Goal: Navigation & Orientation: Find specific page/section

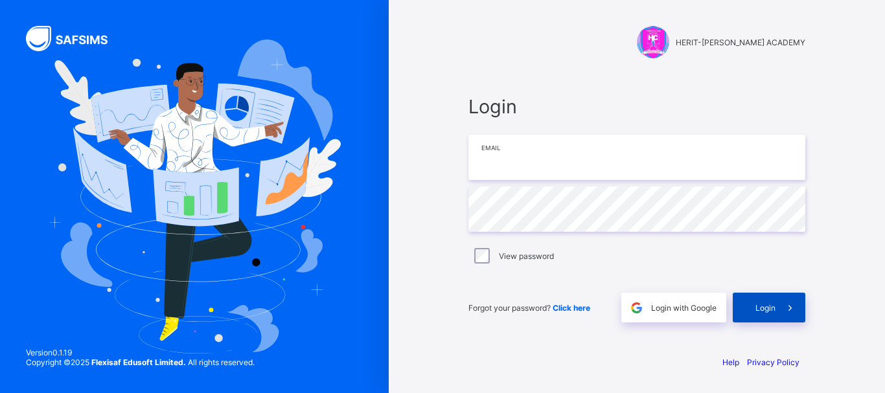
type input "**********"
click at [770, 312] on span "Login" at bounding box center [765, 308] width 20 height 10
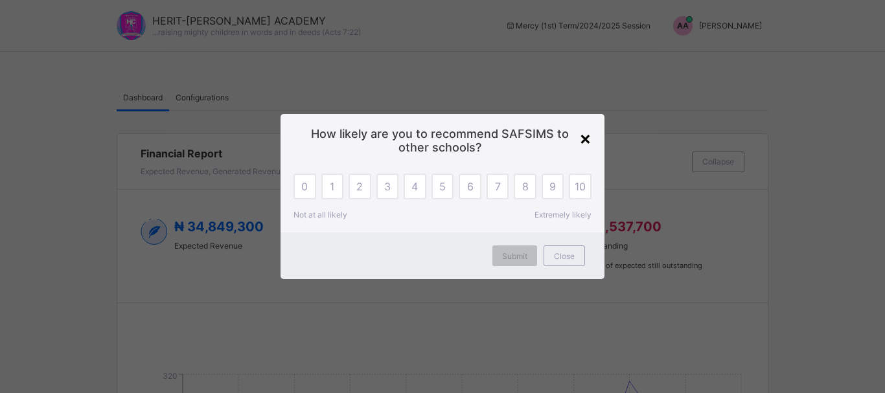
click at [586, 139] on div "×" at bounding box center [585, 138] width 12 height 22
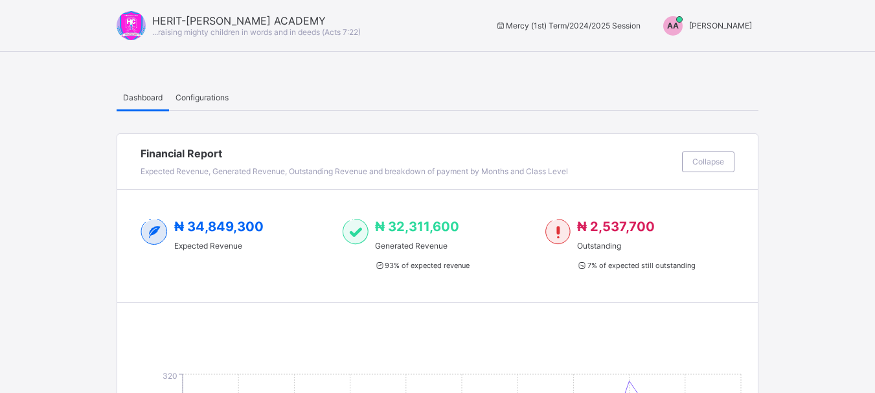
click at [730, 29] on span "[PERSON_NAME]" at bounding box center [720, 26] width 63 height 10
click at [740, 25] on span "[PERSON_NAME]" at bounding box center [720, 26] width 63 height 10
click at [714, 23] on span "[PERSON_NAME]" at bounding box center [720, 26] width 63 height 10
click at [719, 58] on span "Switch to Admin View" at bounding box center [703, 55] width 98 height 15
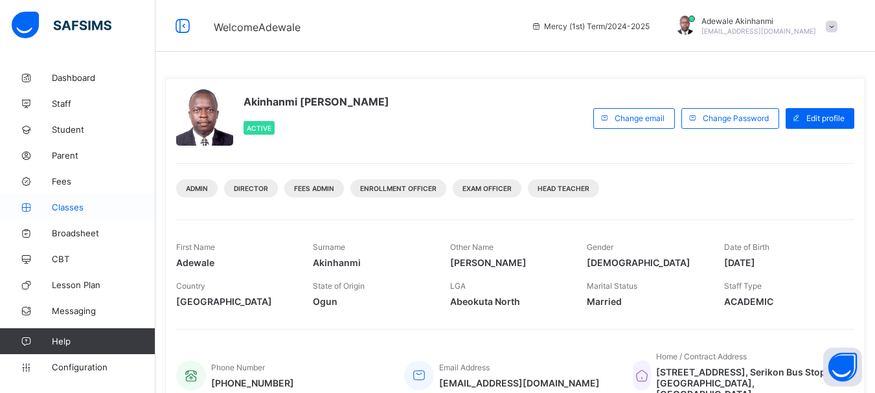
click at [70, 211] on span "Classes" at bounding box center [104, 207] width 104 height 10
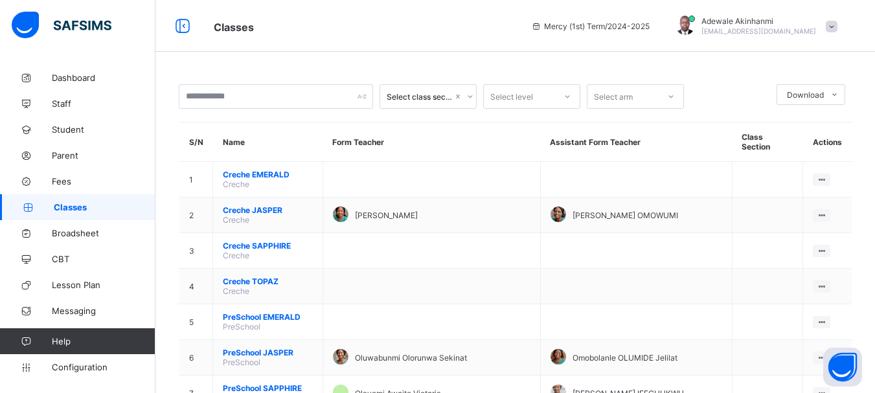
click at [838, 25] on span at bounding box center [832, 27] width 12 height 12
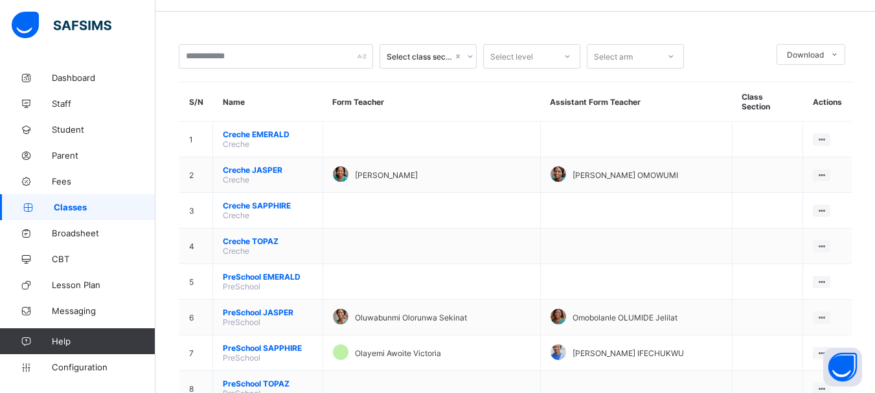
scroll to position [43, 0]
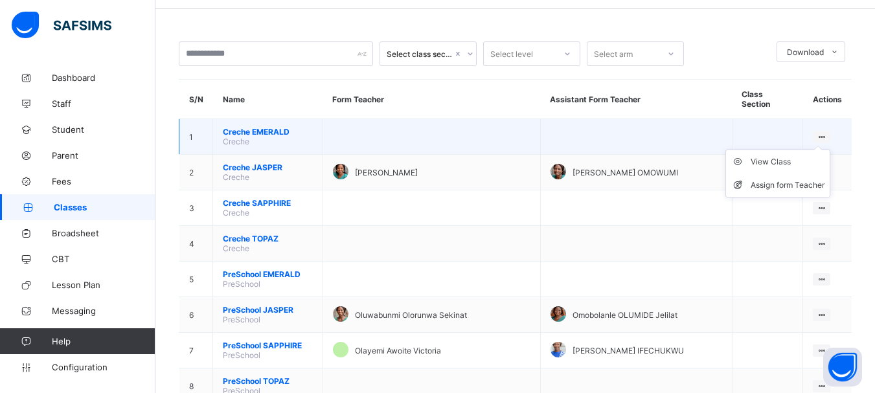
click at [828, 150] on ul "View Class Assign form Teacher" at bounding box center [778, 174] width 105 height 48
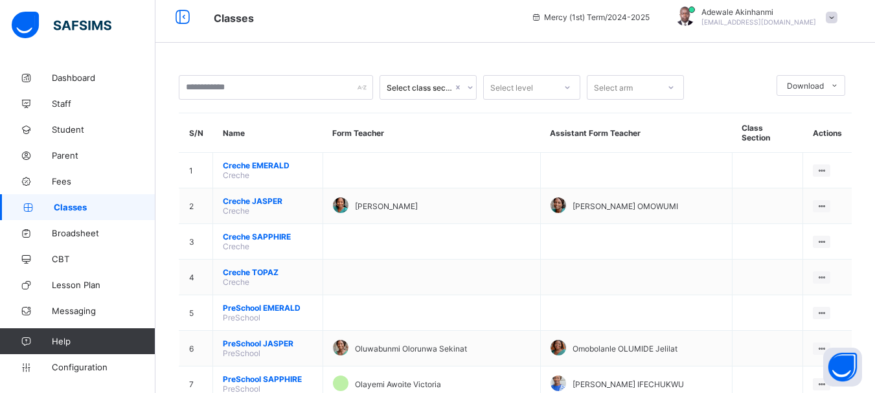
scroll to position [0, 0]
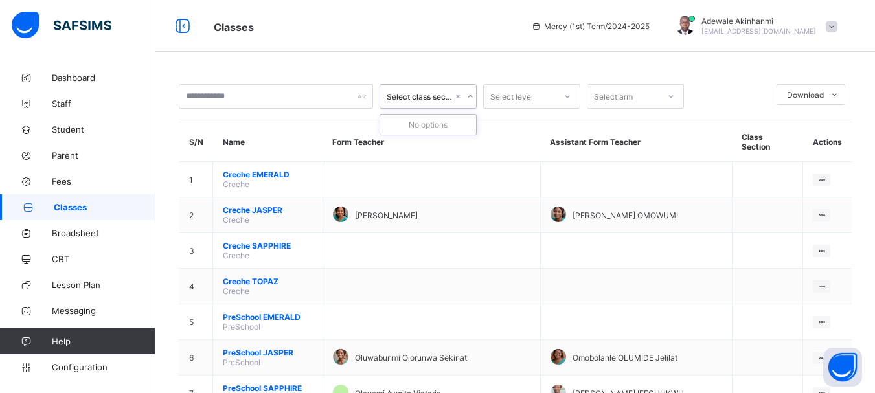
click at [470, 97] on icon at bounding box center [470, 96] width 8 height 13
click at [464, 97] on icon at bounding box center [464, 96] width 8 height 13
click at [522, 104] on div "Select level" at bounding box center [511, 96] width 43 height 25
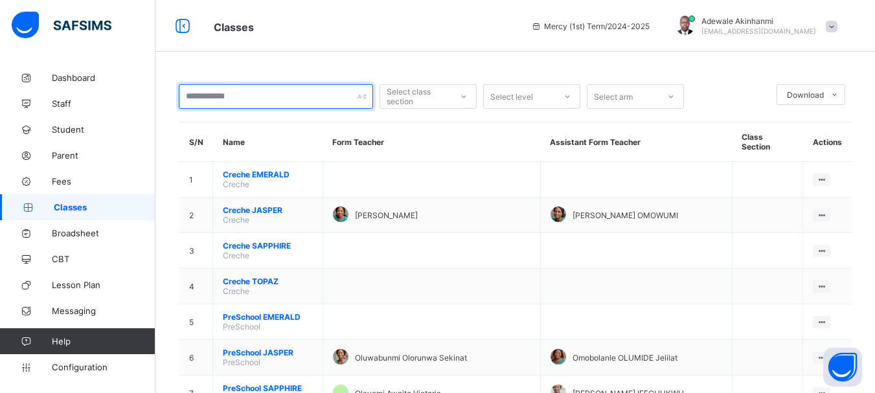
click at [342, 98] on input "text" at bounding box center [276, 96] width 194 height 25
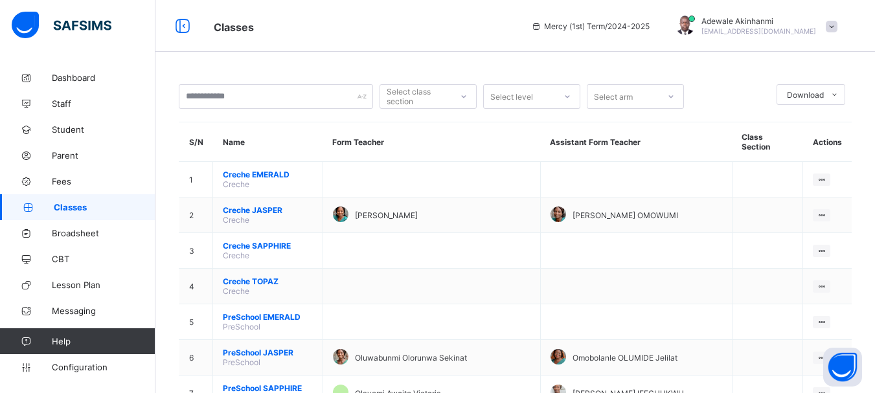
click at [530, 100] on div "Select level" at bounding box center [511, 96] width 43 height 25
click at [630, 99] on div "Select arm" at bounding box center [613, 96] width 39 height 25
click at [93, 371] on span "Configuration" at bounding box center [103, 367] width 103 height 10
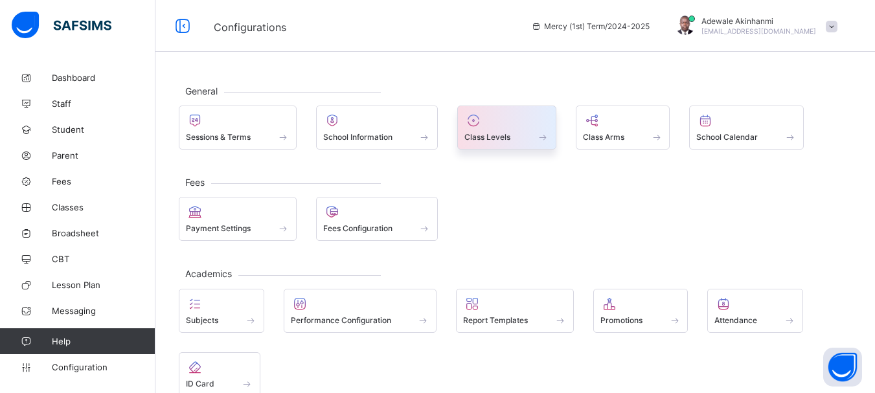
click at [504, 125] on div at bounding box center [506, 121] width 85 height 16
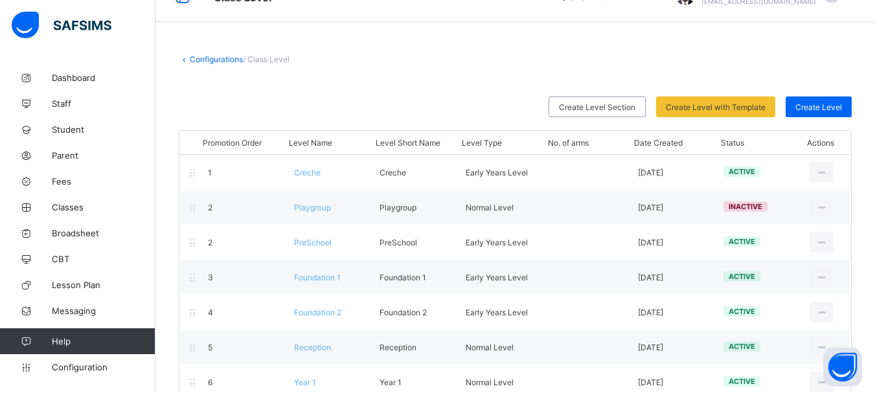
scroll to position [36, 0]
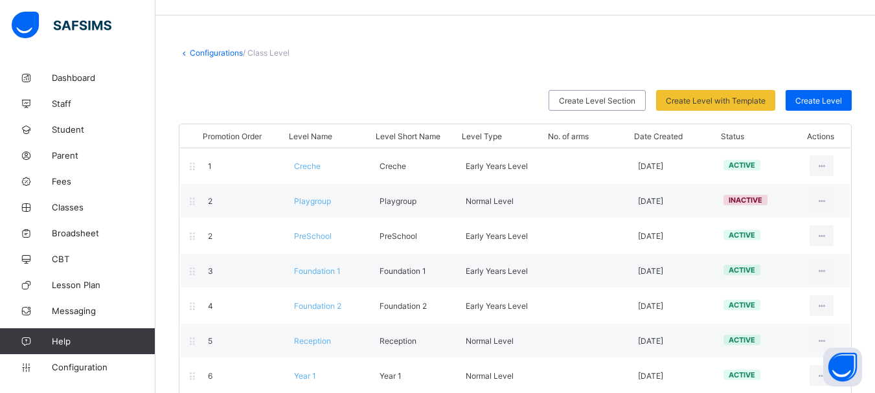
click at [770, 126] on div "Promotion Order Level Name Level Short Name Level Type No. of arms Date Created…" at bounding box center [515, 136] width 670 height 23
click at [122, 345] on span "Help" at bounding box center [103, 341] width 103 height 10
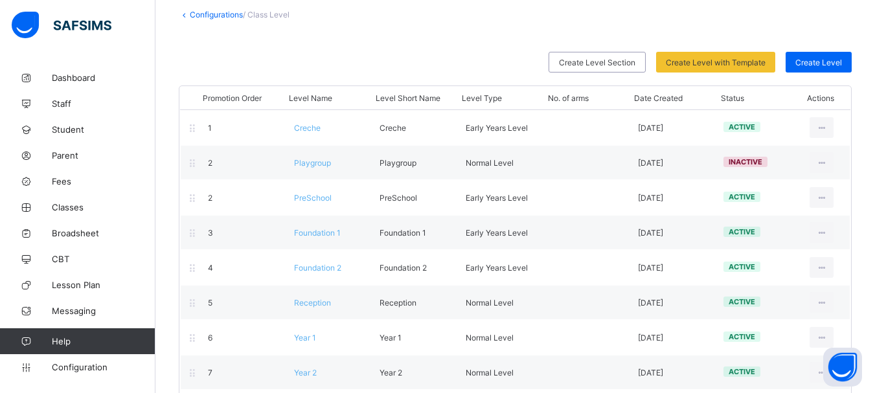
scroll to position [231, 0]
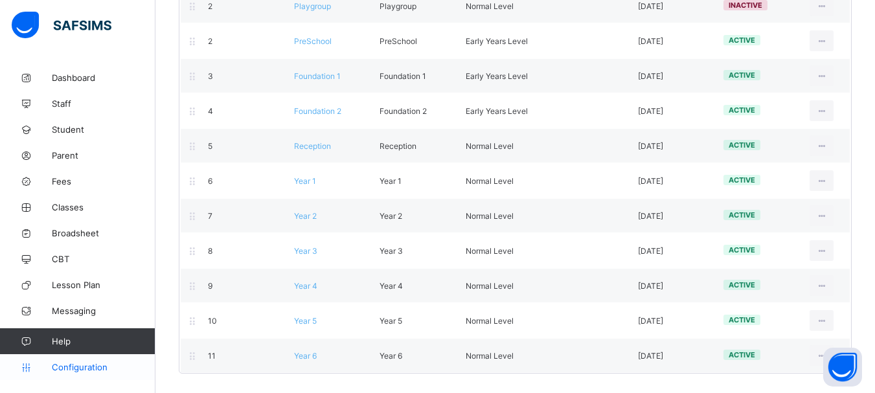
click at [73, 370] on span "Configuration" at bounding box center [103, 367] width 103 height 10
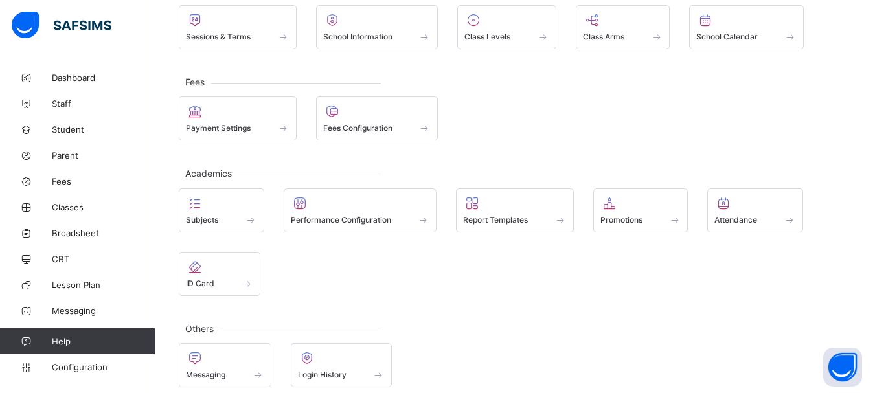
scroll to position [114, 0]
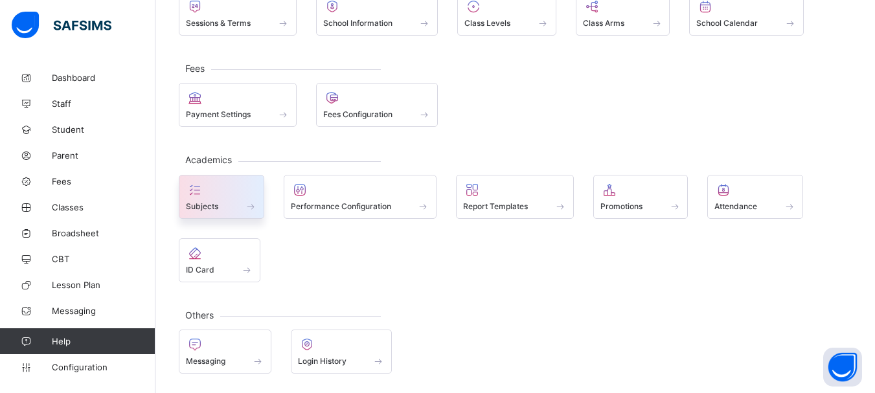
click at [212, 195] on div at bounding box center [221, 190] width 71 height 16
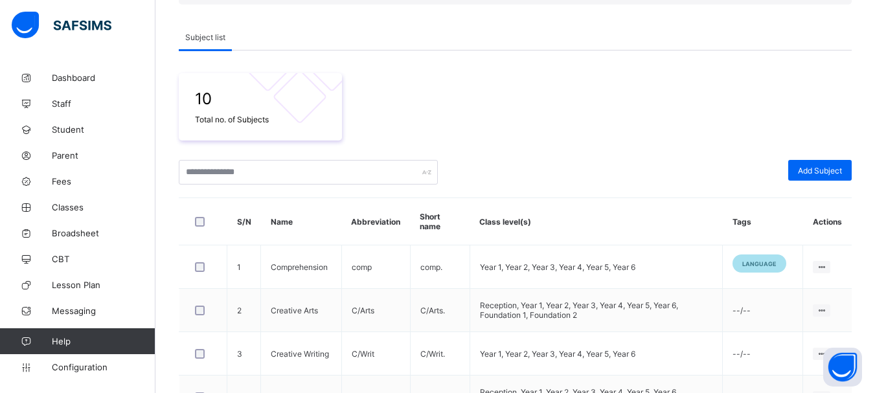
scroll to position [165, 0]
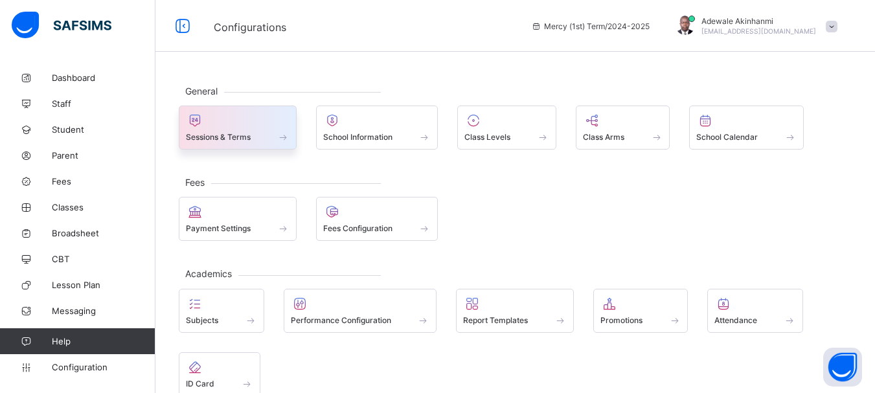
click at [241, 130] on span at bounding box center [238, 129] width 104 height 3
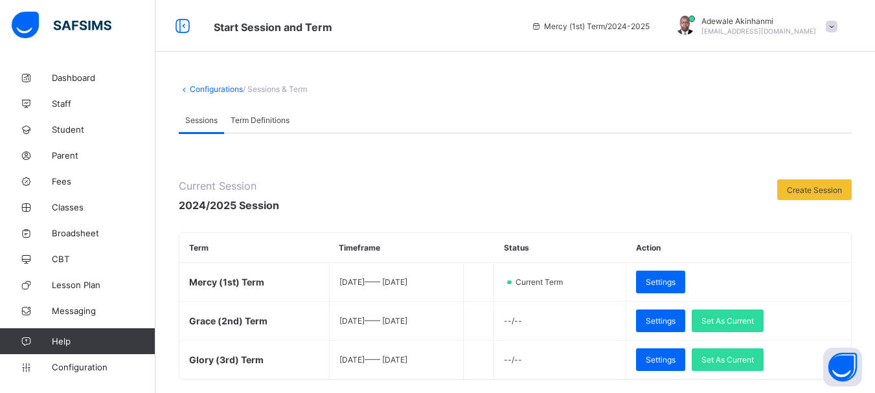
click at [278, 123] on span "Term Definitions" at bounding box center [260, 120] width 59 height 10
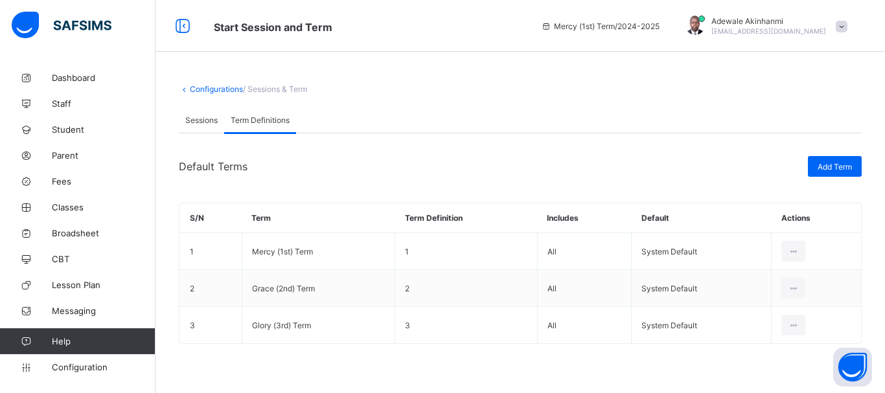
click at [203, 119] on span "Sessions" at bounding box center [201, 120] width 32 height 10
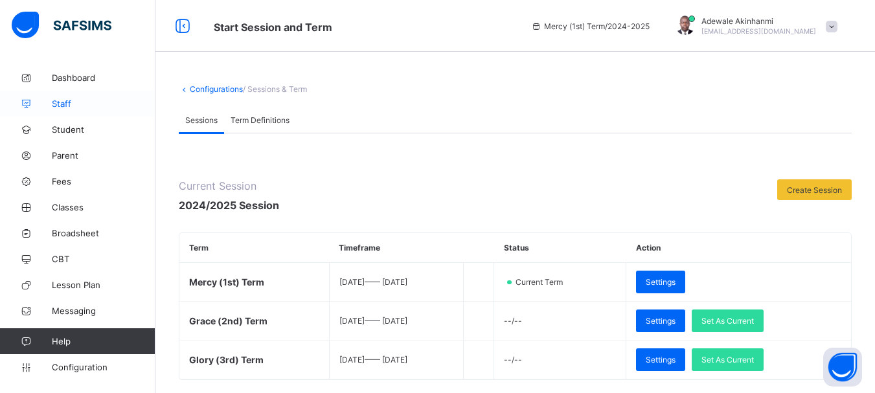
click at [75, 106] on span "Staff" at bounding box center [104, 103] width 104 height 10
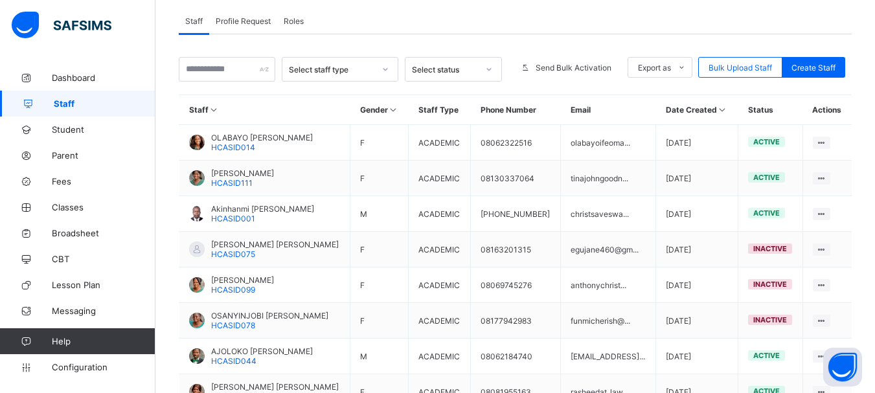
scroll to position [238, 0]
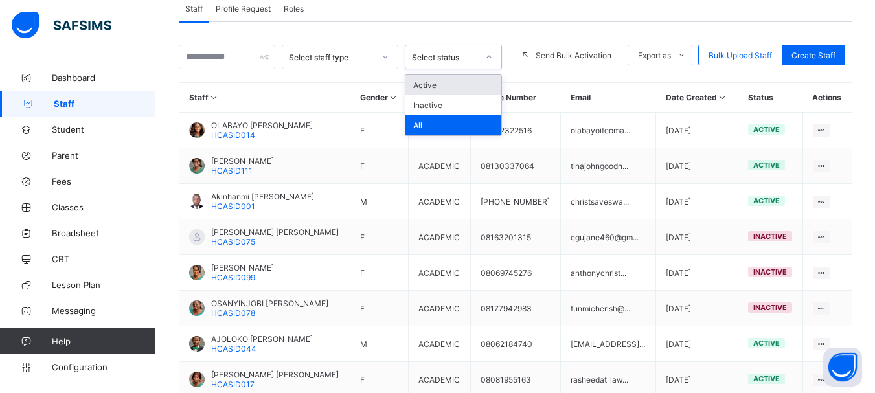
click at [500, 55] on div at bounding box center [489, 57] width 22 height 21
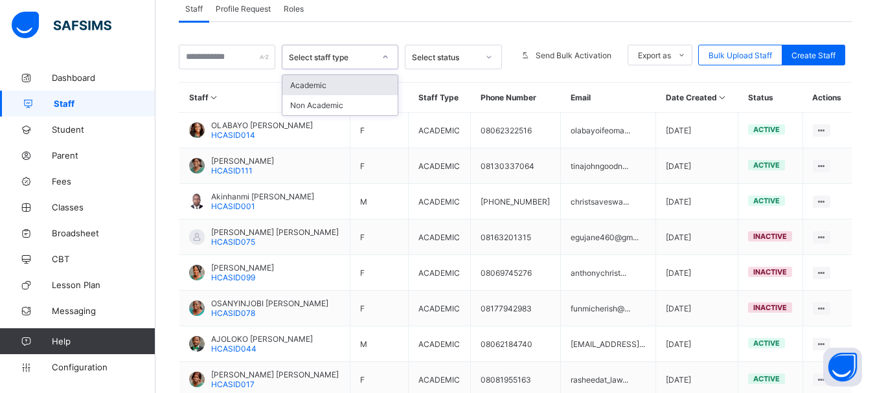
click at [389, 56] on icon at bounding box center [386, 57] width 8 height 13
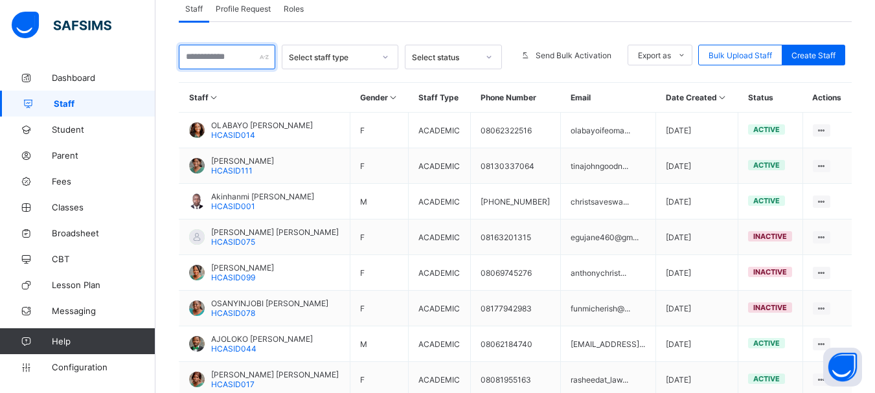
click at [253, 59] on input "text" at bounding box center [227, 57] width 97 height 25
click at [576, 32] on div "Select staff type Select status Send Bulk Activation Export as Pdf Report Excel…" at bounding box center [515, 274] width 673 height 505
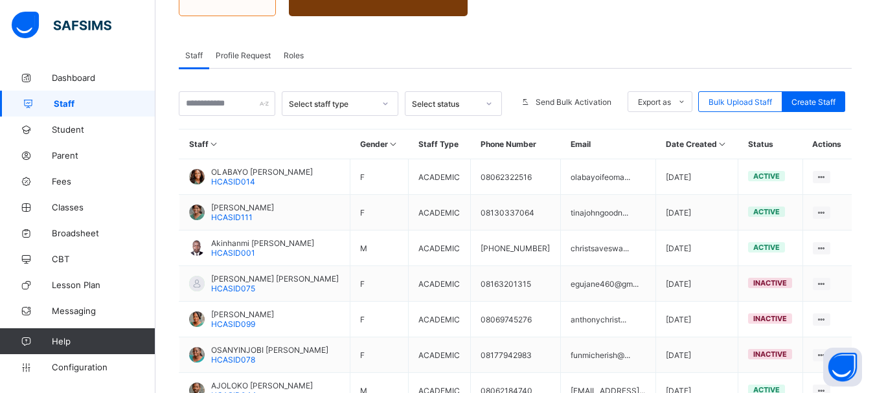
scroll to position [189, 0]
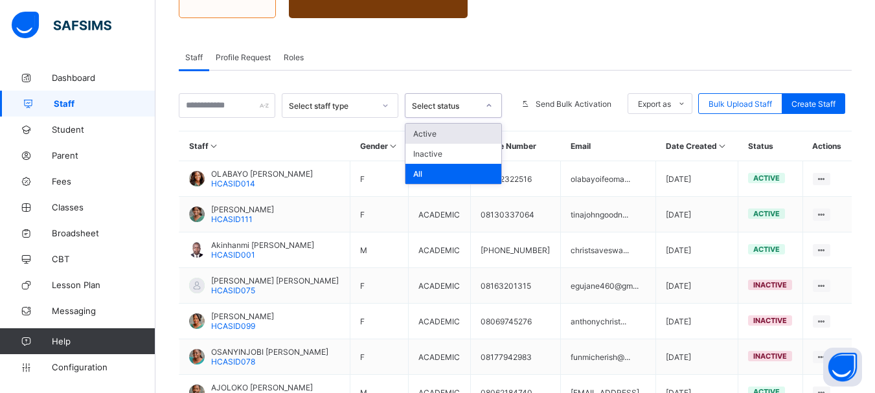
click at [493, 108] on icon at bounding box center [489, 105] width 8 height 13
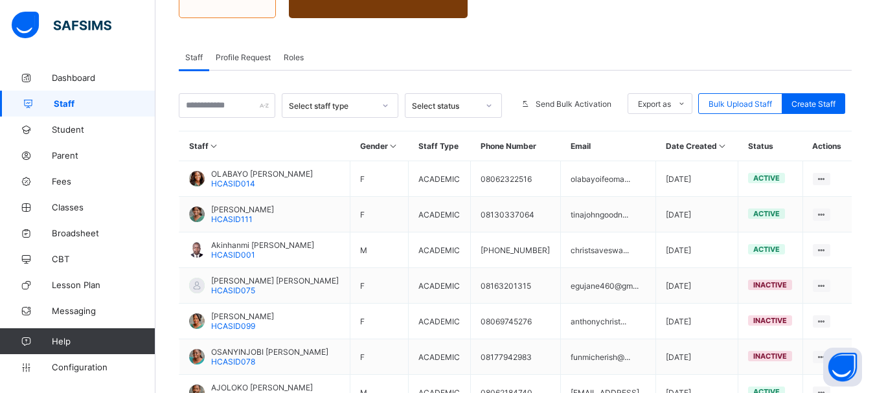
click at [567, 124] on div "Select staff type Select status Send Bulk Activation Export as Pdf Report Excel…" at bounding box center [515, 334] width 673 height 483
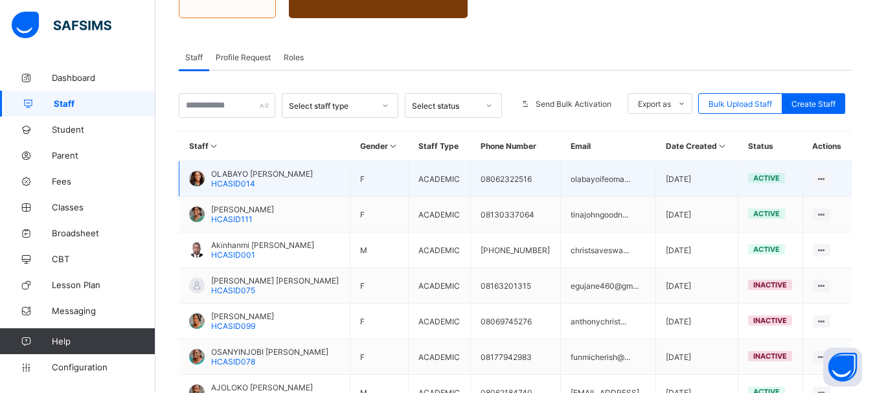
click at [274, 166] on td "OLABAYO [PERSON_NAME] HCASID014" at bounding box center [264, 179] width 171 height 36
click at [284, 179] on div "OLABAYO [PERSON_NAME] HCASID014" at bounding box center [262, 178] width 102 height 19
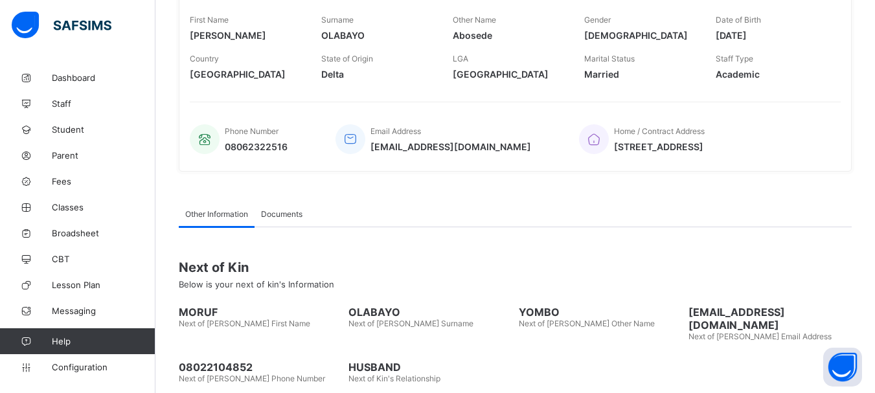
scroll to position [328, 0]
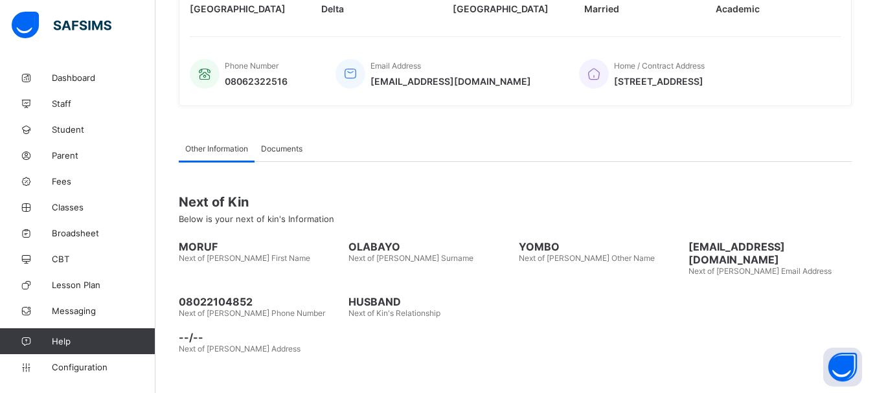
click at [279, 154] on span "Documents" at bounding box center [281, 149] width 41 height 10
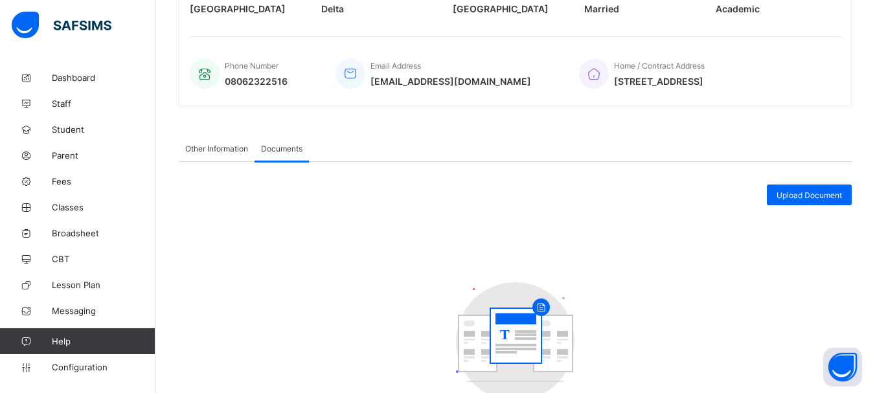
click at [215, 154] on span "Other Information" at bounding box center [216, 149] width 63 height 10
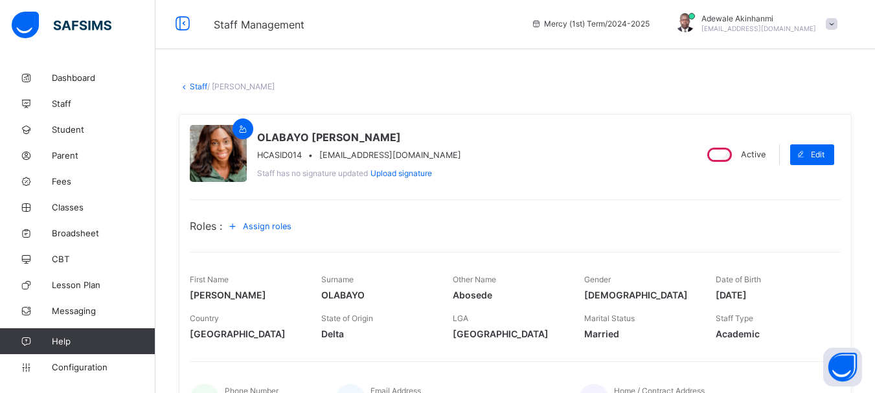
scroll to position [0, 0]
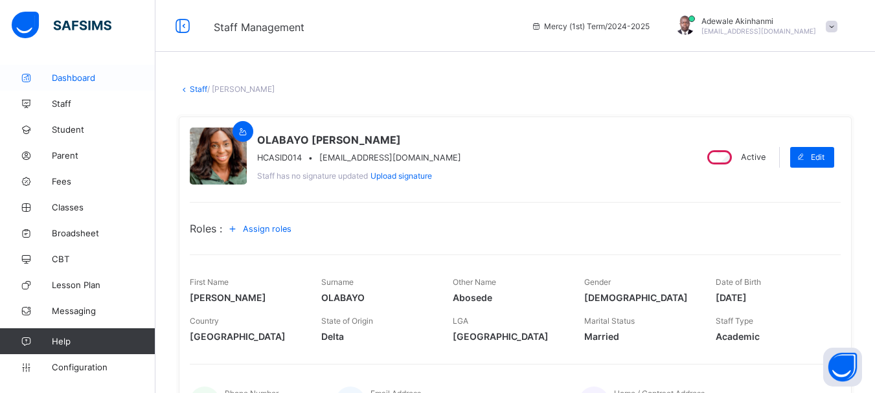
click at [93, 82] on span "Dashboard" at bounding box center [104, 78] width 104 height 10
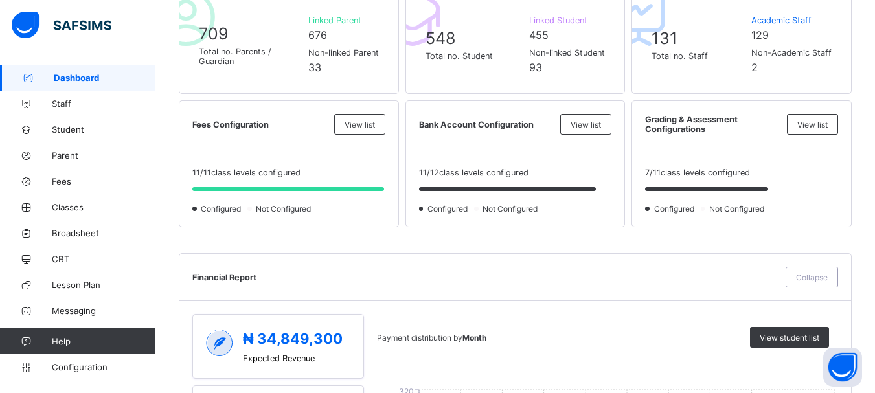
scroll to position [332, 0]
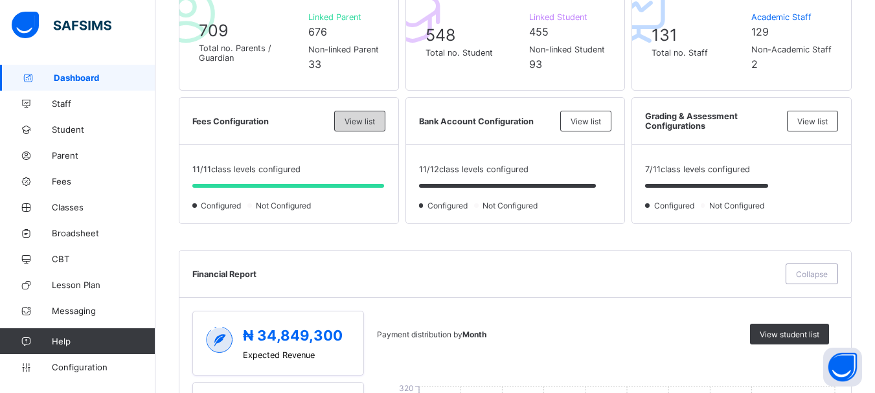
click at [366, 124] on span "View list" at bounding box center [360, 122] width 30 height 10
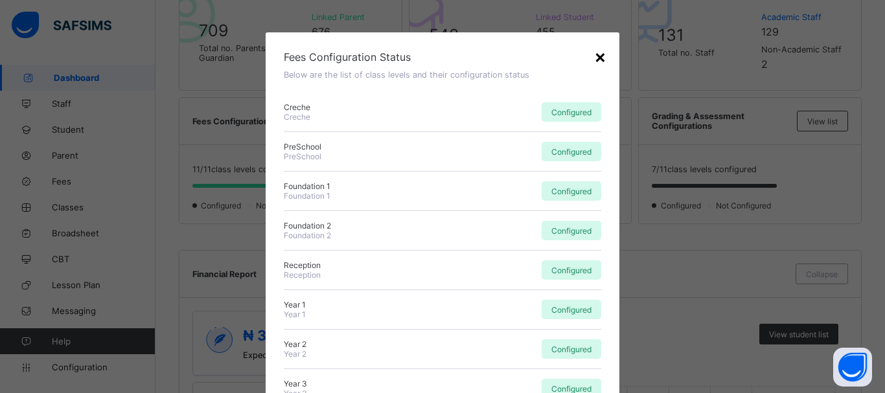
click at [594, 55] on div "×" at bounding box center [600, 56] width 12 height 22
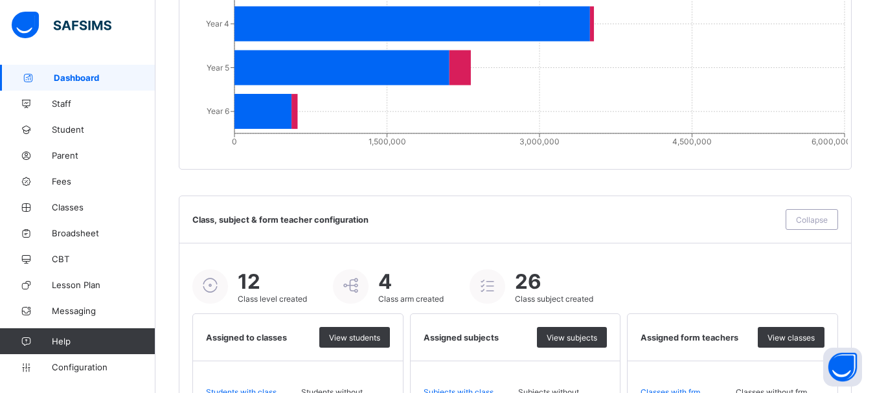
scroll to position [1483, 0]
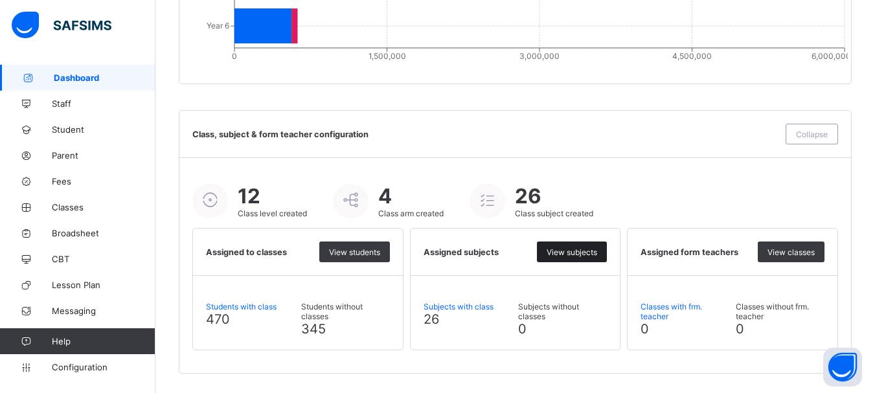
click at [584, 251] on span "View subjects" at bounding box center [572, 252] width 51 height 10
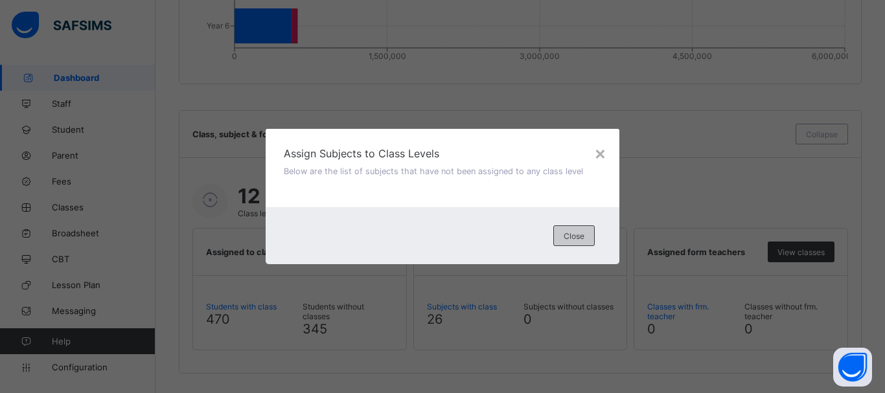
click at [577, 229] on div "Close" at bounding box center [573, 235] width 41 height 21
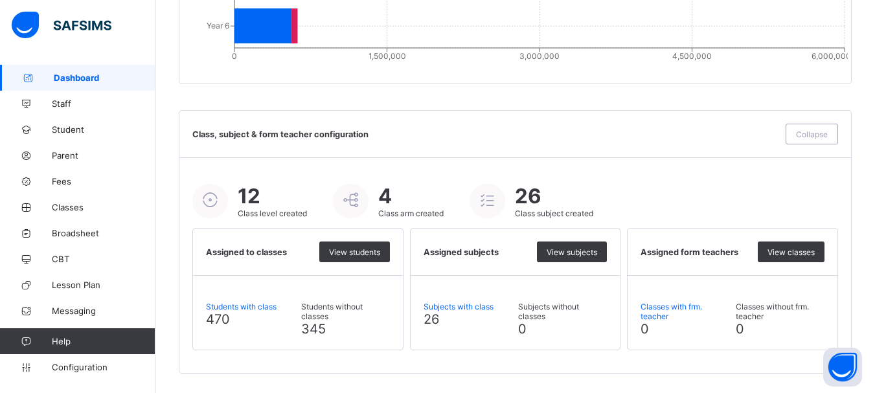
click at [477, 312] on div "Subjects with class 26" at bounding box center [468, 319] width 89 height 35
click at [473, 310] on span "Subjects with class" at bounding box center [468, 307] width 89 height 10
click at [424, 310] on div "Subjects with class 26 Subjects without classes 0" at bounding box center [516, 313] width 210 height 74
click at [569, 249] on span "View subjects" at bounding box center [572, 252] width 51 height 10
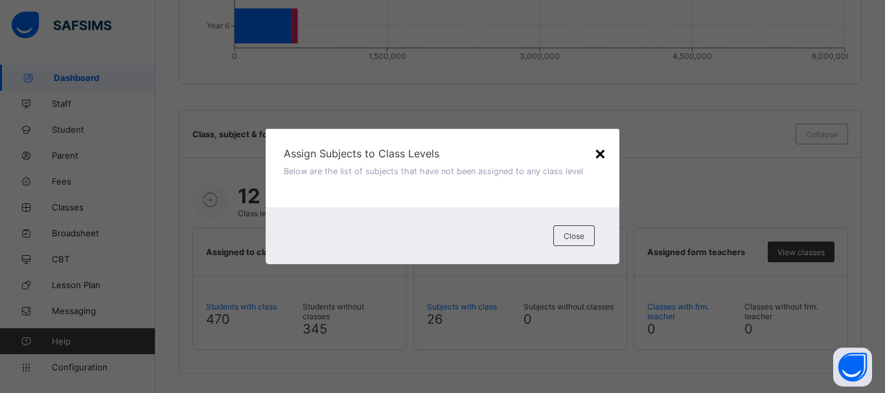
click at [597, 146] on div "×" at bounding box center [600, 153] width 12 height 22
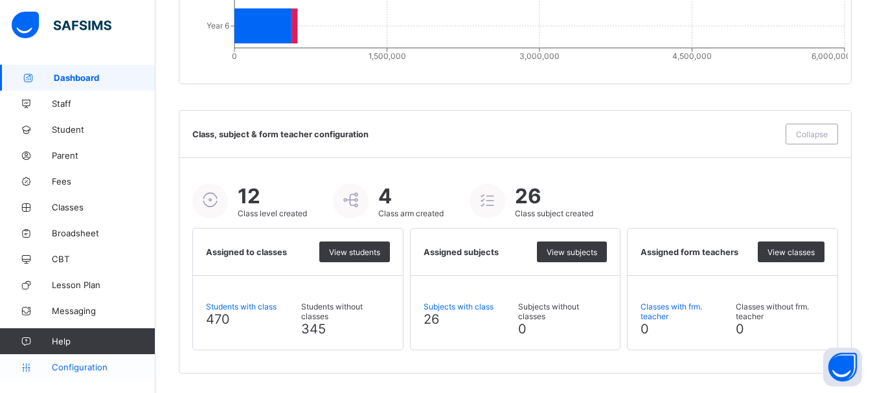
click at [71, 375] on link "Configuration" at bounding box center [77, 367] width 155 height 26
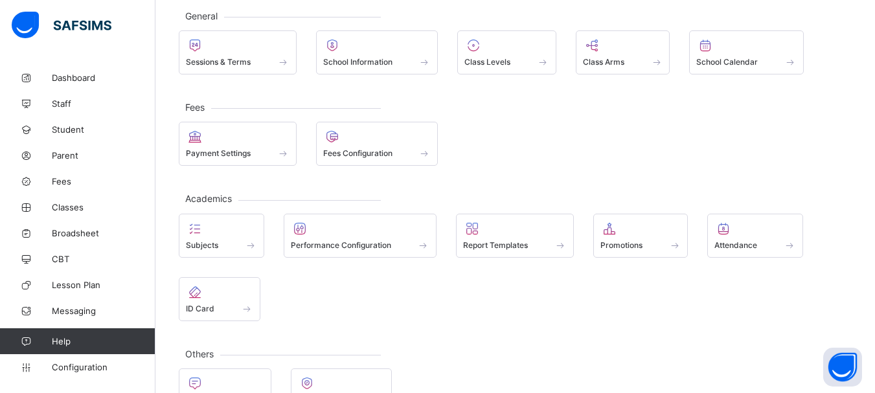
scroll to position [114, 0]
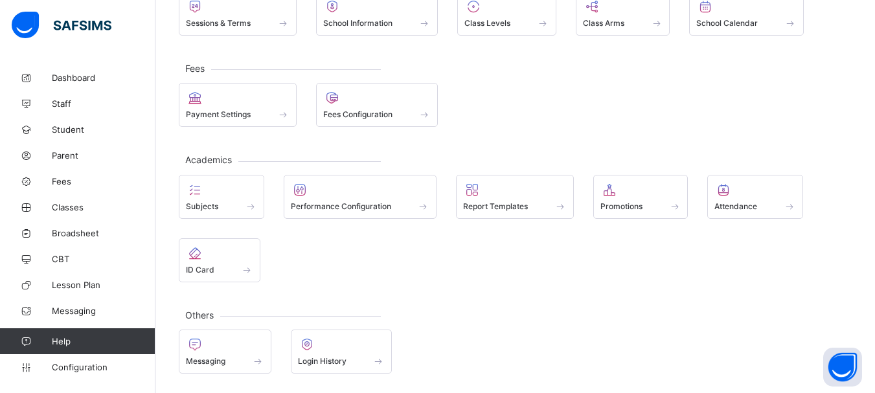
click at [94, 345] on span "Help" at bounding box center [103, 341] width 103 height 10
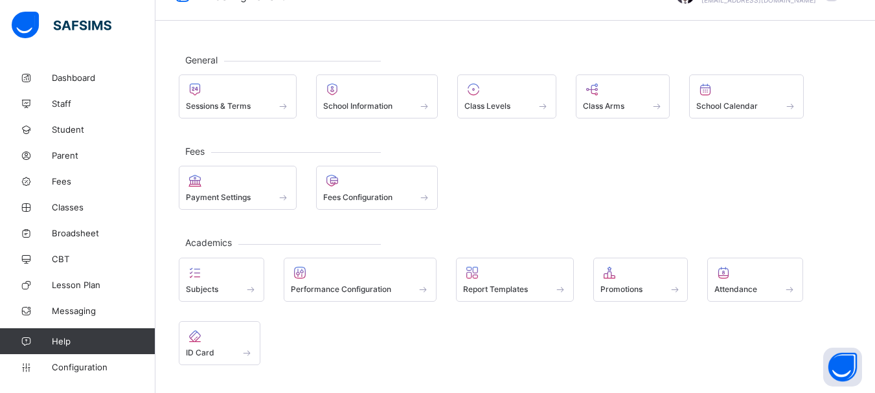
scroll to position [0, 0]
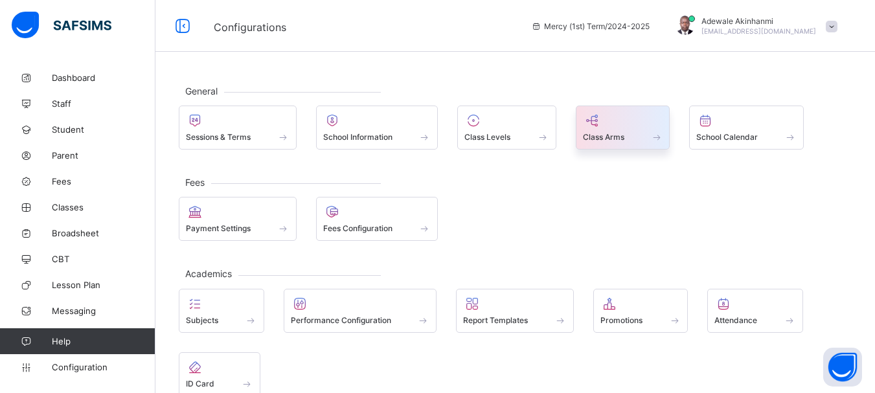
click at [637, 126] on div at bounding box center [623, 121] width 80 height 16
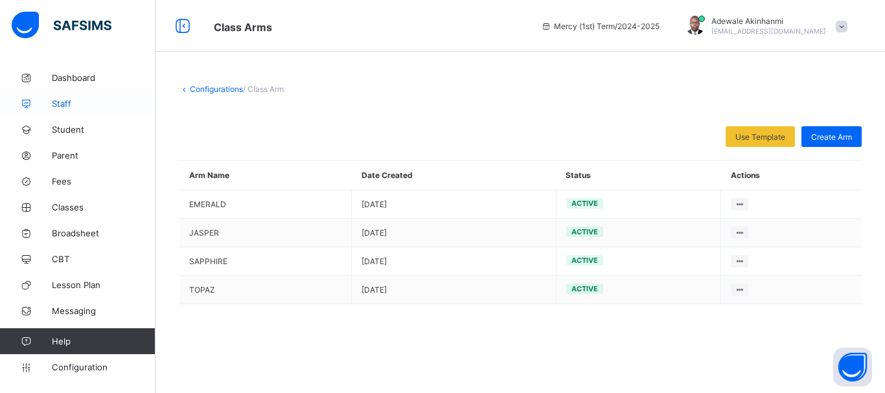
click at [65, 100] on span "Staff" at bounding box center [104, 103] width 104 height 10
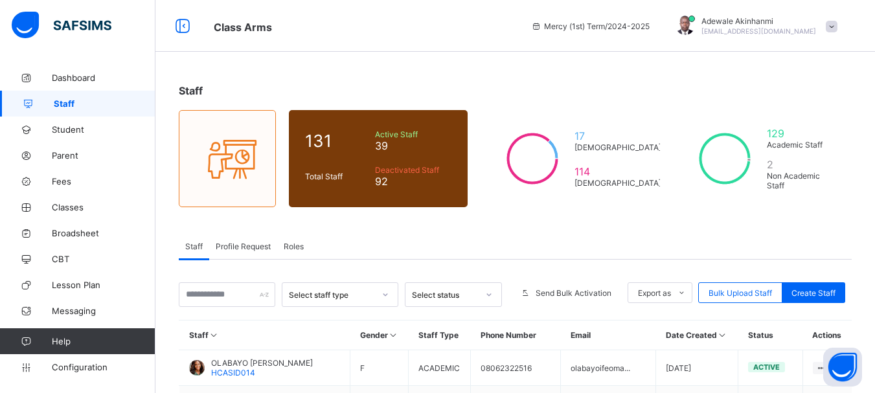
click at [838, 23] on span at bounding box center [832, 27] width 12 height 12
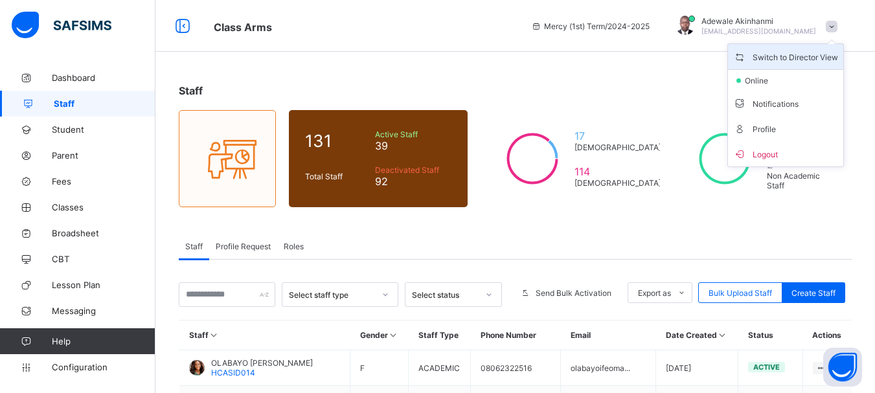
click at [831, 54] on span "Switch to Director View" at bounding box center [785, 56] width 105 height 15
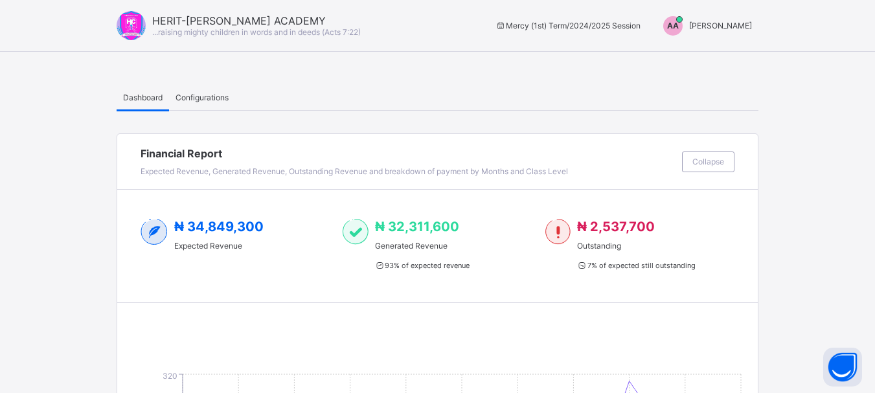
click at [216, 96] on span "Configurations" at bounding box center [202, 98] width 53 height 10
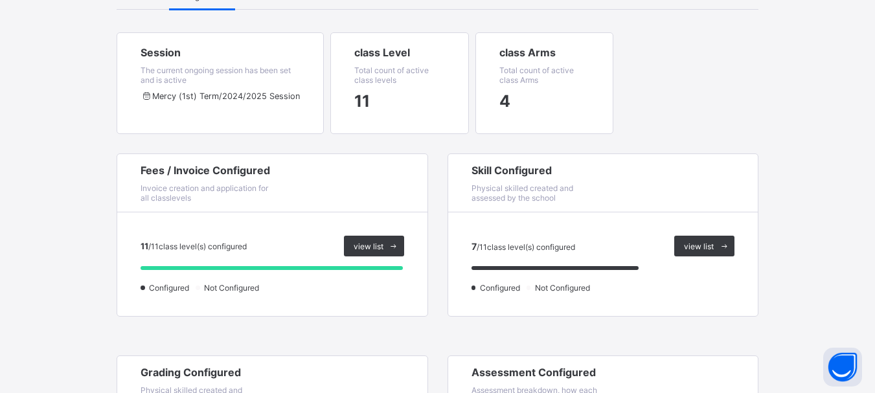
scroll to position [36, 0]
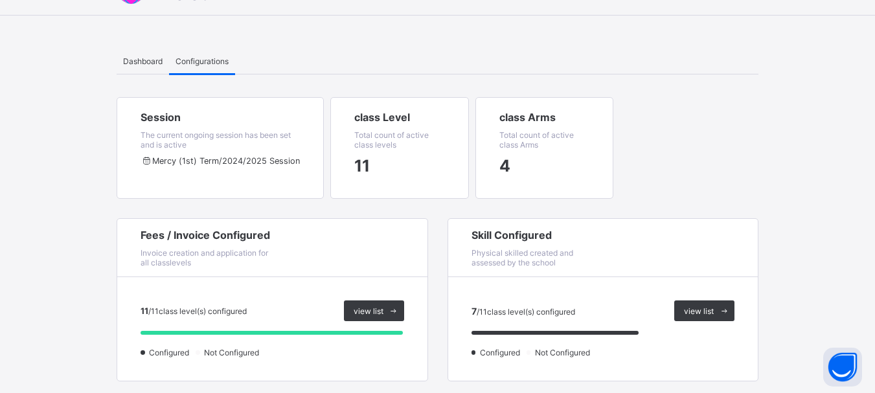
click at [391, 134] on span "Total count of active class levels" at bounding box center [391, 139] width 74 height 19
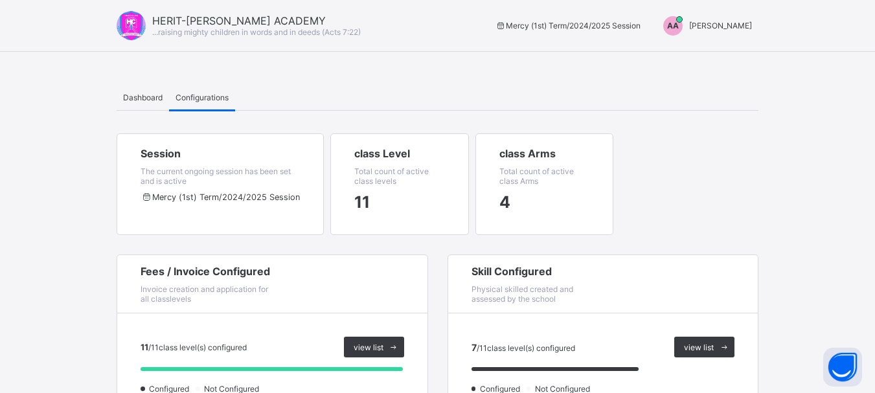
click at [734, 30] on div "AA [PERSON_NAME]" at bounding box center [704, 25] width 108 height 19
click at [720, 57] on span "Switch to Admin View" at bounding box center [703, 55] width 98 height 15
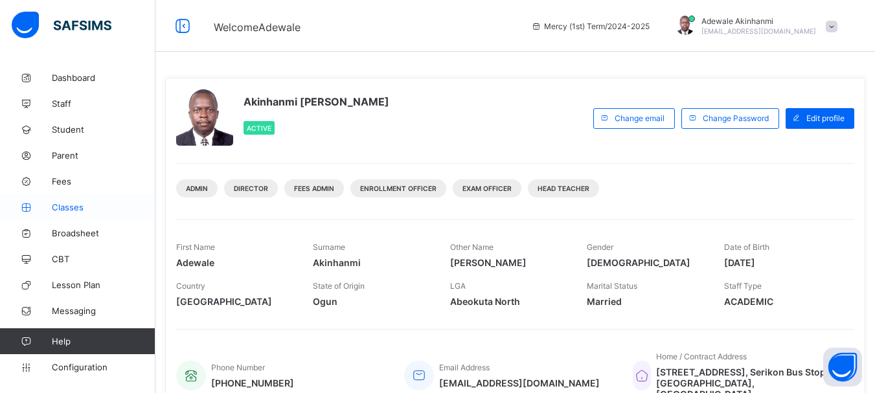
click at [83, 207] on span "Classes" at bounding box center [104, 207] width 104 height 10
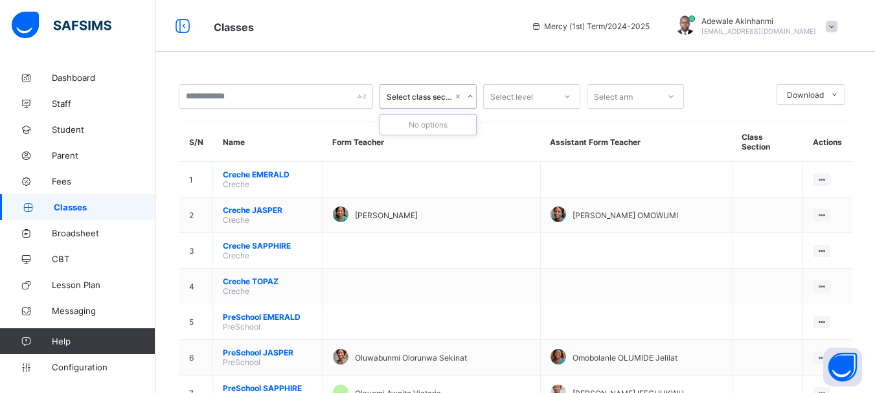
click at [466, 96] on icon at bounding box center [470, 96] width 8 height 13
click at [459, 95] on div at bounding box center [464, 96] width 22 height 21
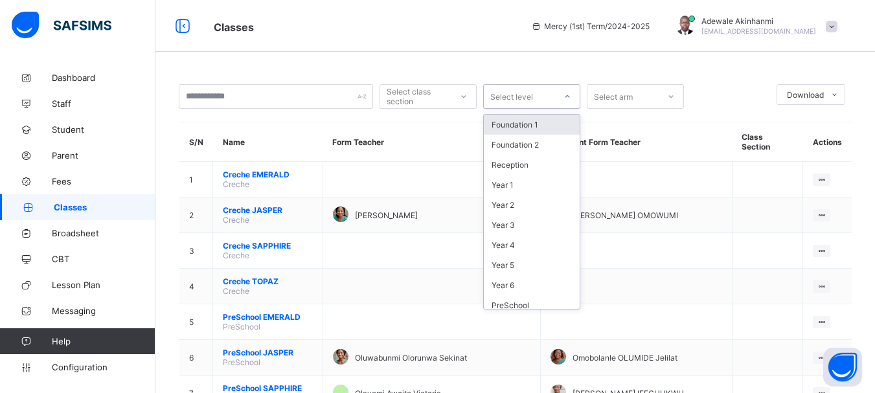
click at [554, 100] on div "Select level" at bounding box center [519, 96] width 71 height 18
click at [531, 189] on div "Year 1" at bounding box center [532, 185] width 96 height 20
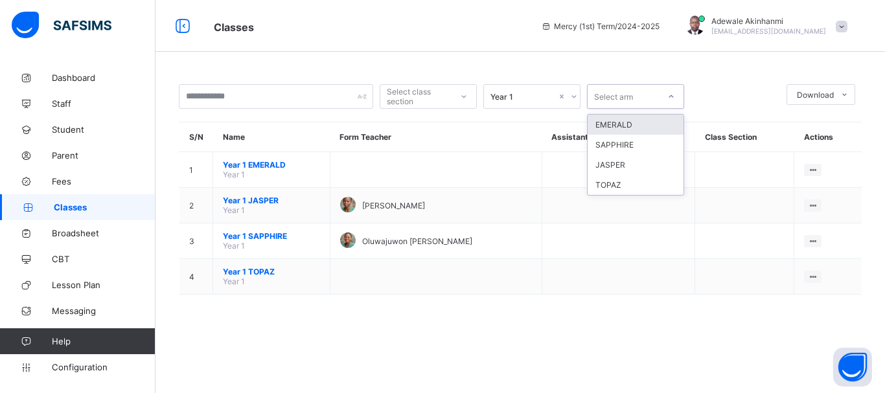
click at [674, 92] on div at bounding box center [671, 96] width 22 height 21
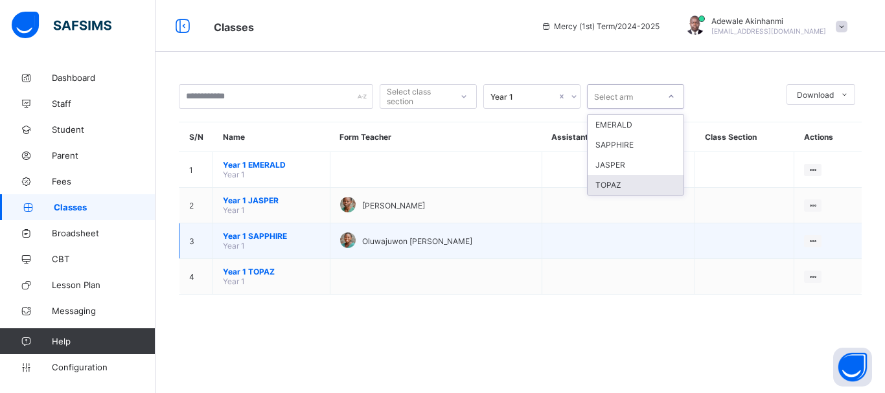
click at [720, 226] on td at bounding box center [744, 241] width 99 height 36
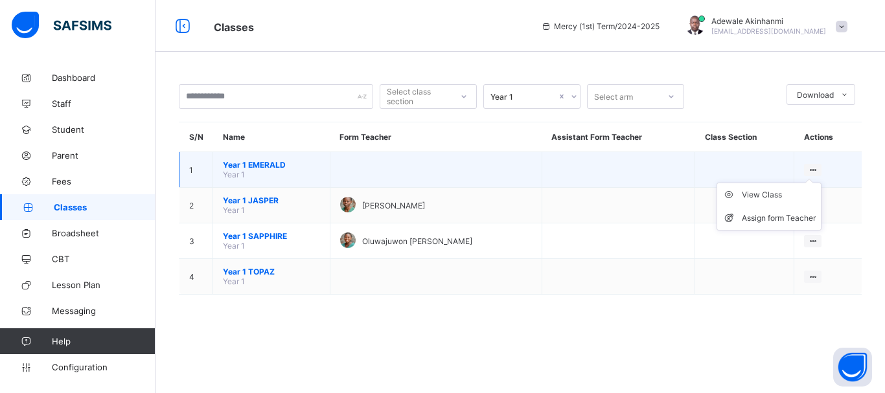
click at [816, 183] on ul "View Class Assign form Teacher" at bounding box center [768, 207] width 105 height 48
click at [765, 190] on div "View Class" at bounding box center [779, 195] width 74 height 13
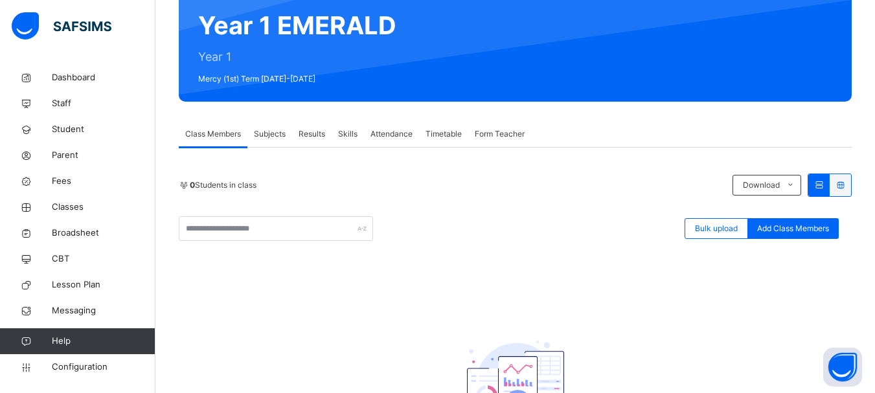
scroll to position [128, 0]
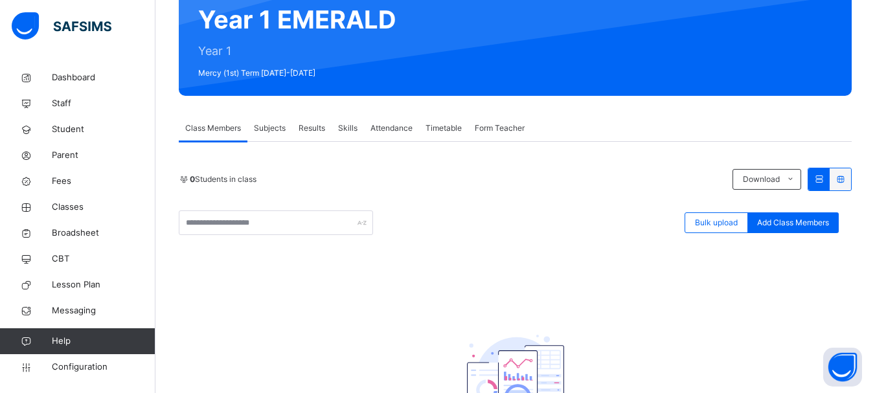
click at [269, 129] on span "Subjects" at bounding box center [270, 128] width 32 height 12
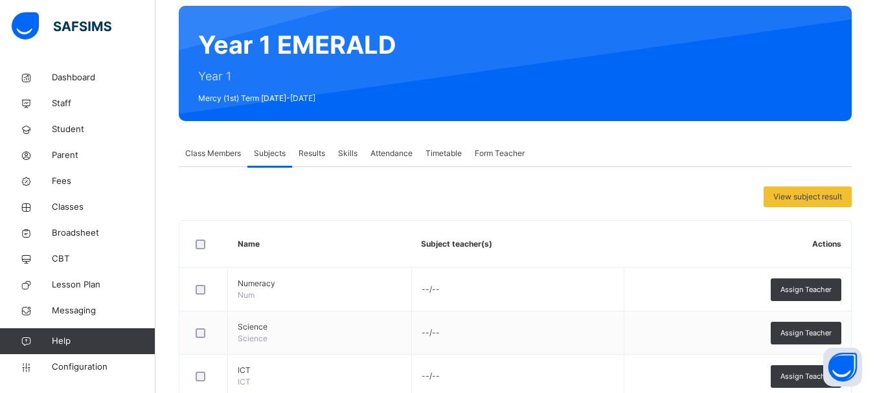
scroll to position [101, 0]
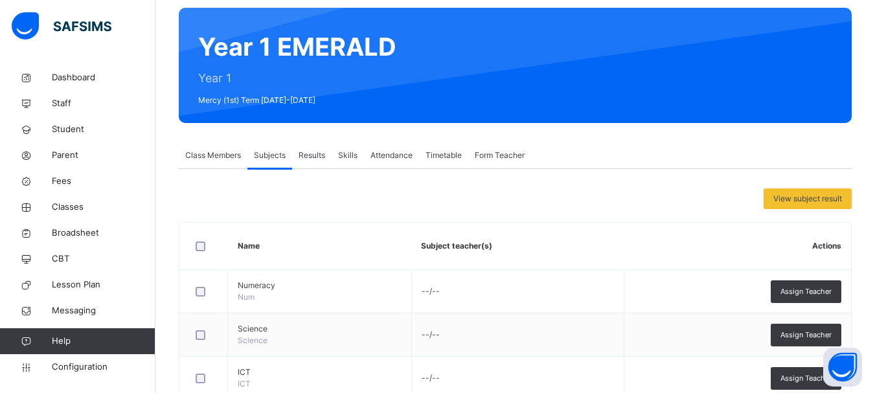
click at [388, 154] on span "Attendance" at bounding box center [392, 156] width 42 height 12
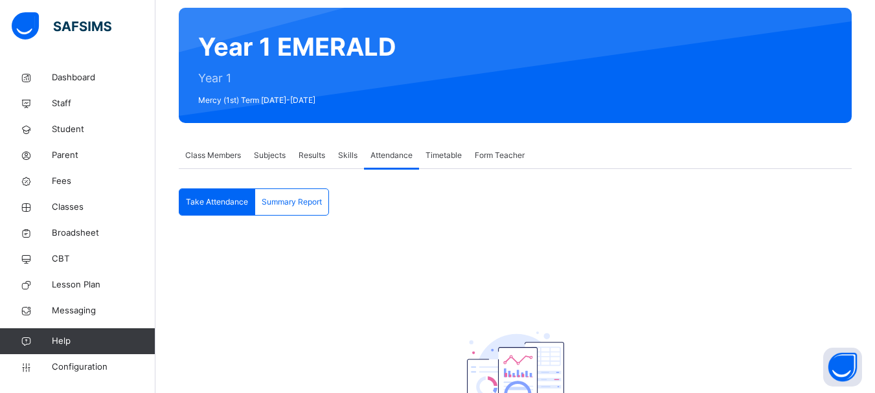
click at [497, 157] on span "Form Teacher" at bounding box center [500, 156] width 50 height 12
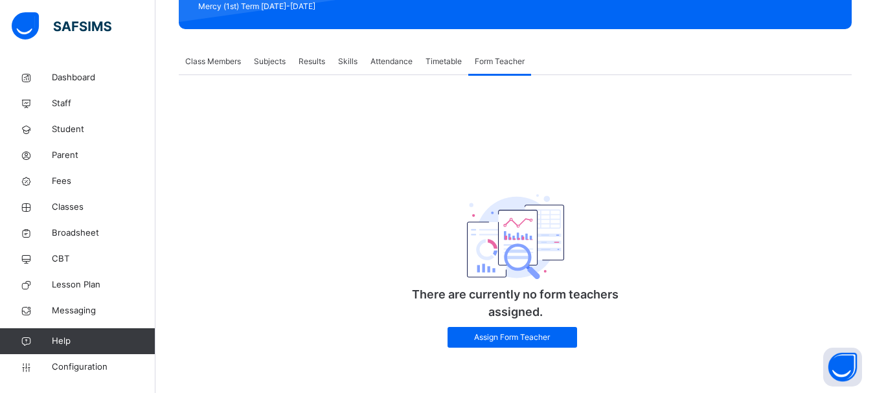
scroll to position [0, 0]
